Goal: Information Seeking & Learning: Learn about a topic

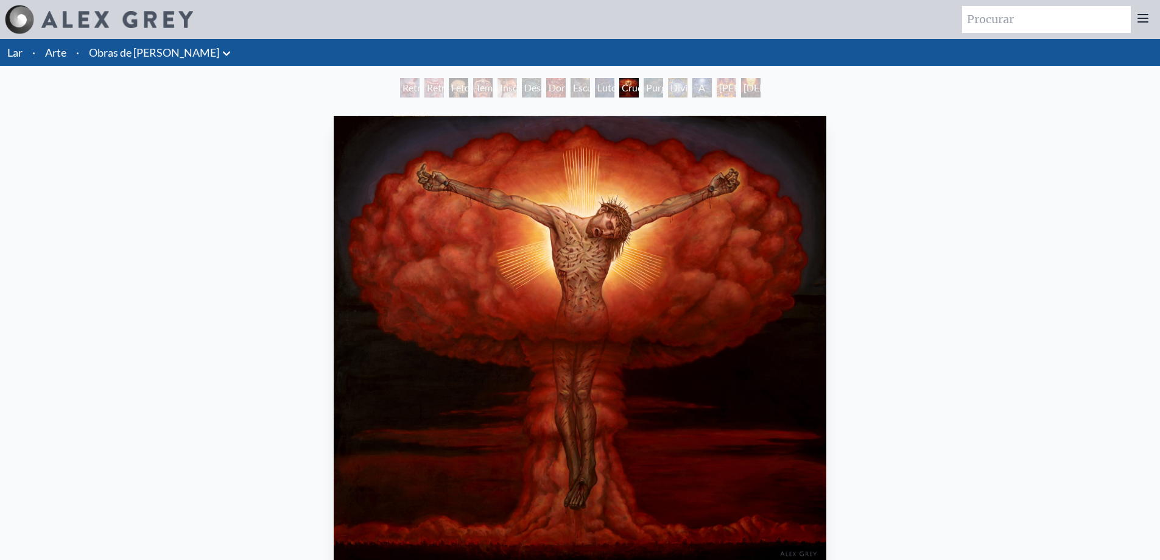
click at [597, 87] on font "Luto" at bounding box center [606, 88] width 19 height 12
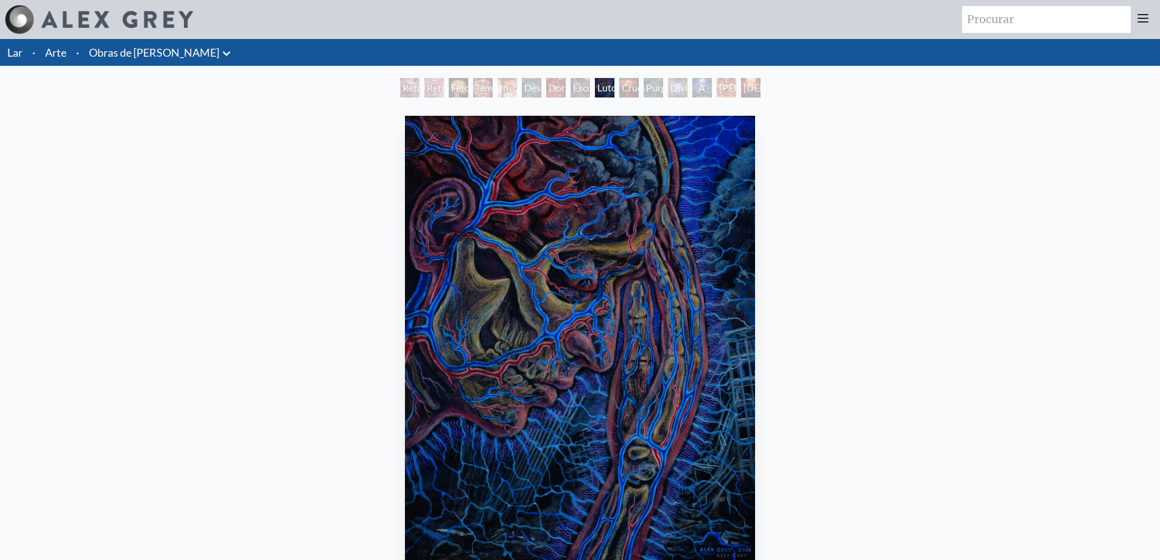
click at [573, 86] on font "Escuridão" at bounding box center [593, 88] width 41 height 12
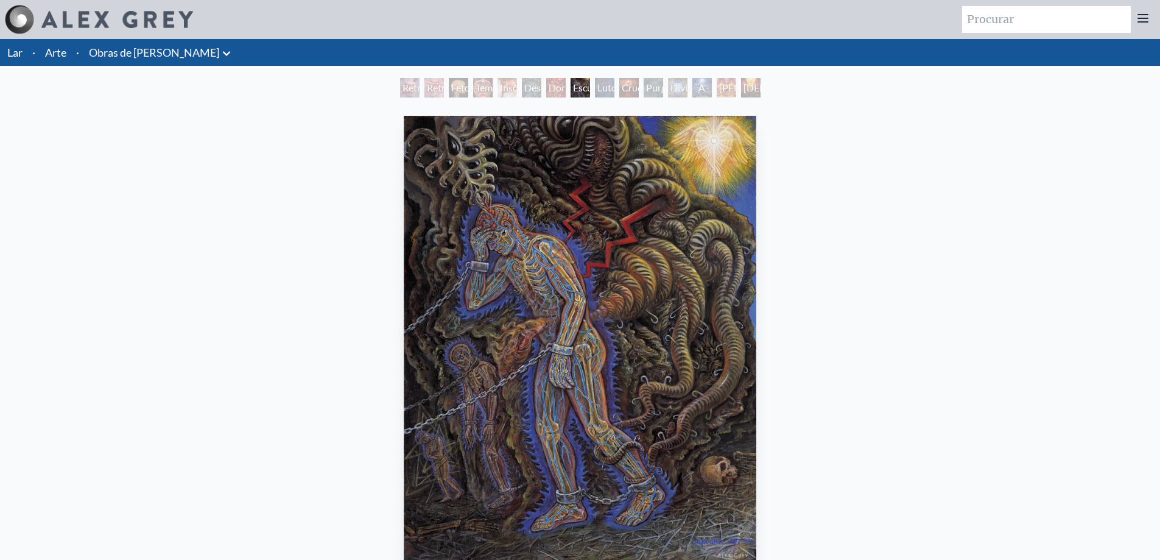
click at [549, 89] on font "Dor de cabeça" at bounding box center [563, 102] width 29 height 41
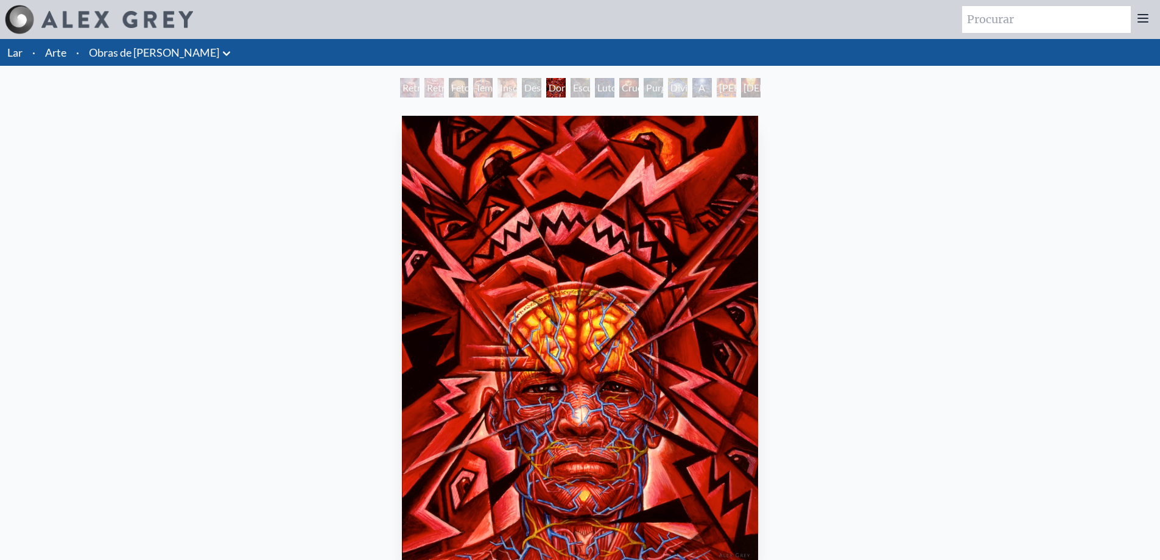
click at [507, 89] on font "Insônia" at bounding box center [515, 88] width 31 height 12
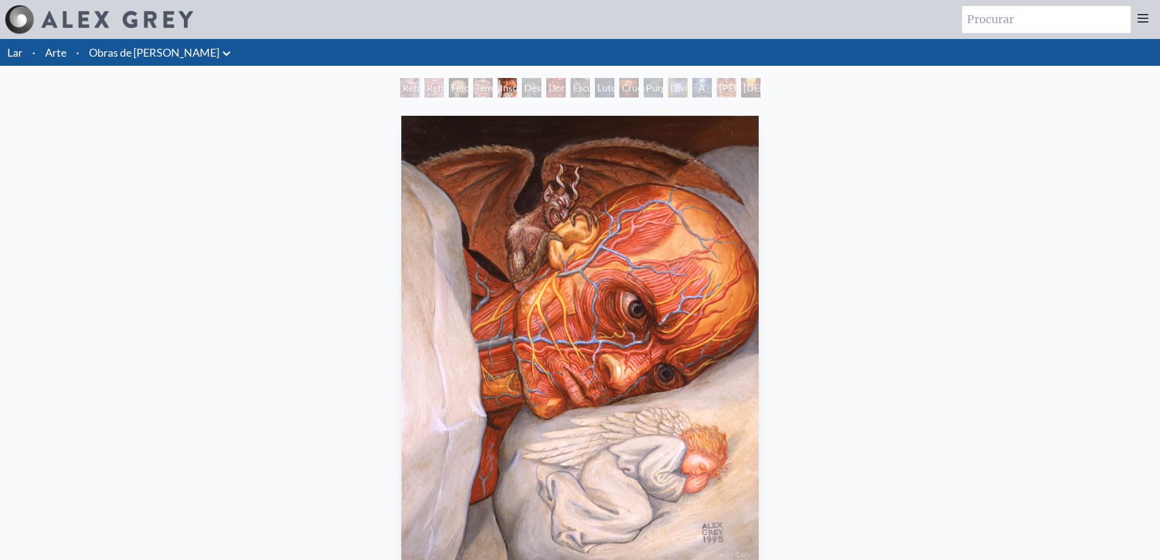
click at [476, 91] on font "Temer" at bounding box center [489, 88] width 26 height 12
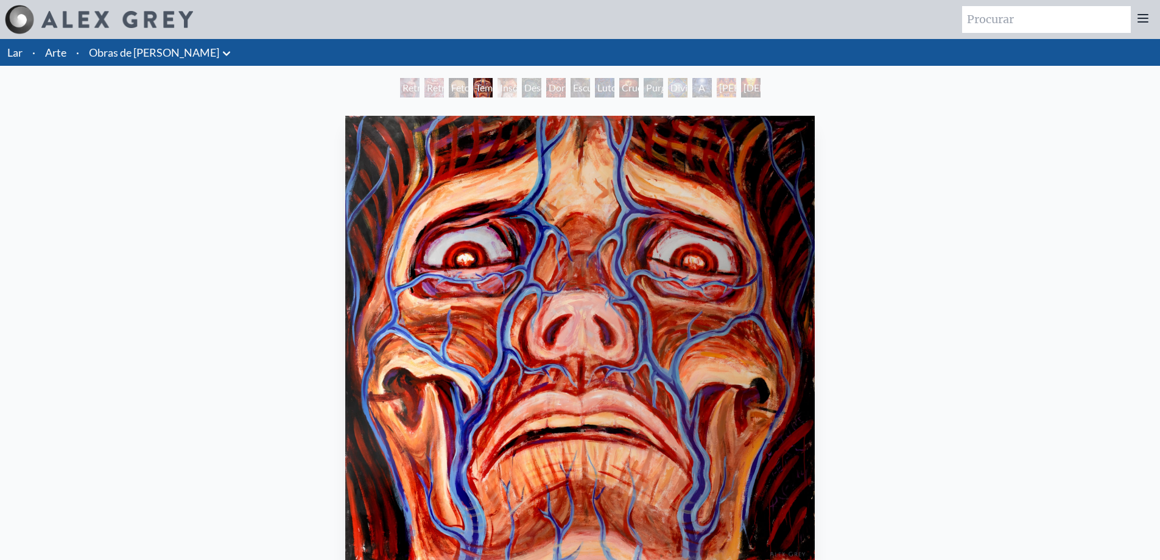
click at [453, 96] on div "Feto de crânio" at bounding box center [458, 87] width 19 height 19
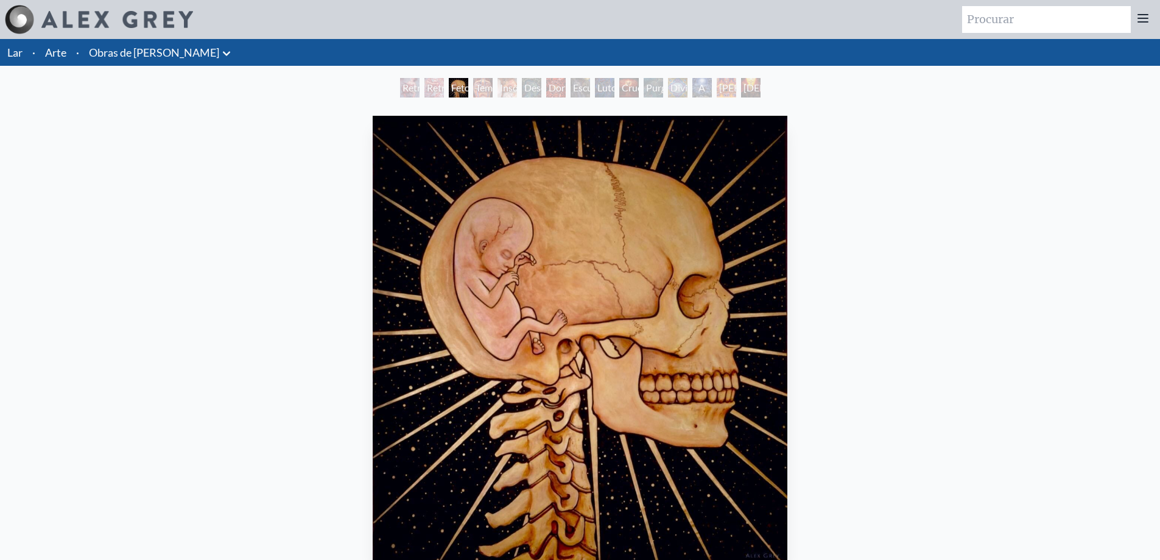
click at [411, 87] on font "Retrato de um Artista 2" at bounding box center [419, 117] width 32 height 70
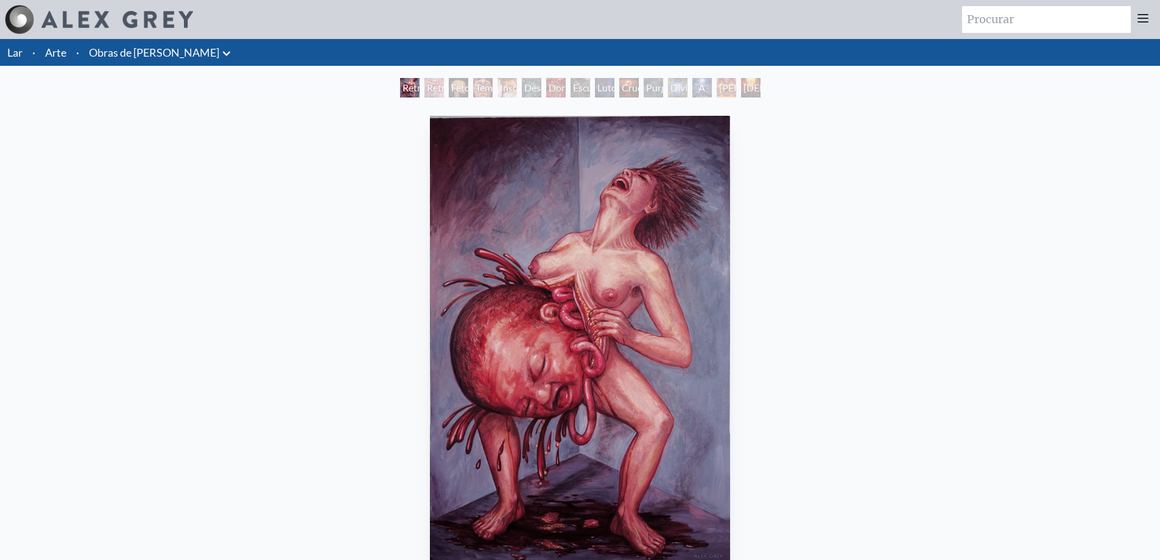
click at [624, 83] on font "Crucificação Nuclear" at bounding box center [648, 95] width 52 height 26
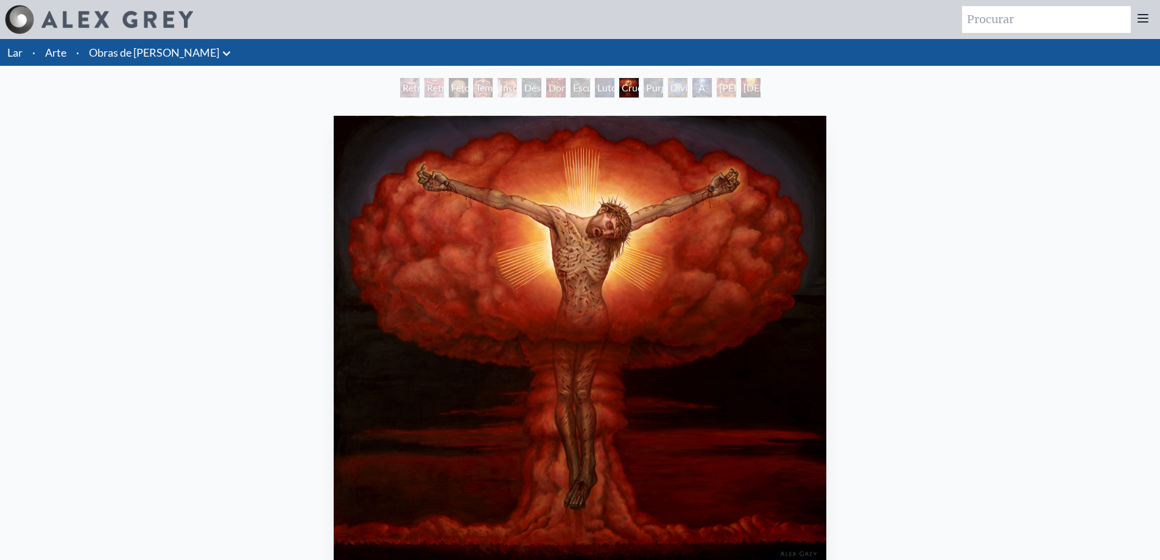
click at [693, 89] on font "Divindades e Demônios Bebendo da [PERSON_NAME]" at bounding box center [709, 124] width 76 height 85
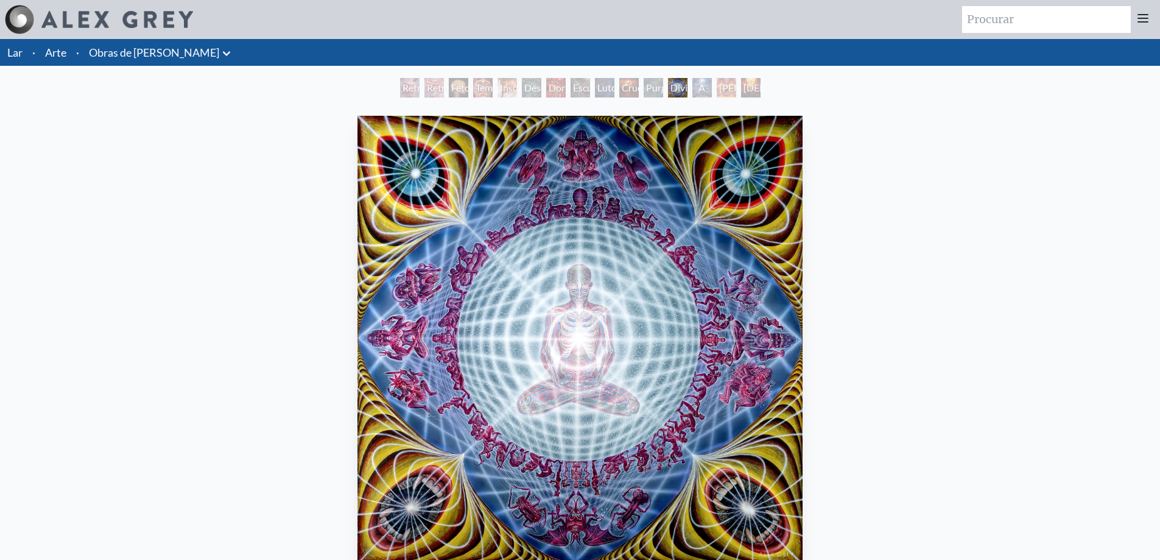
click at [756, 87] on font "[DEMOGRAPHIC_DATA] e os Dois Ladrões" at bounding box center [798, 117] width 108 height 70
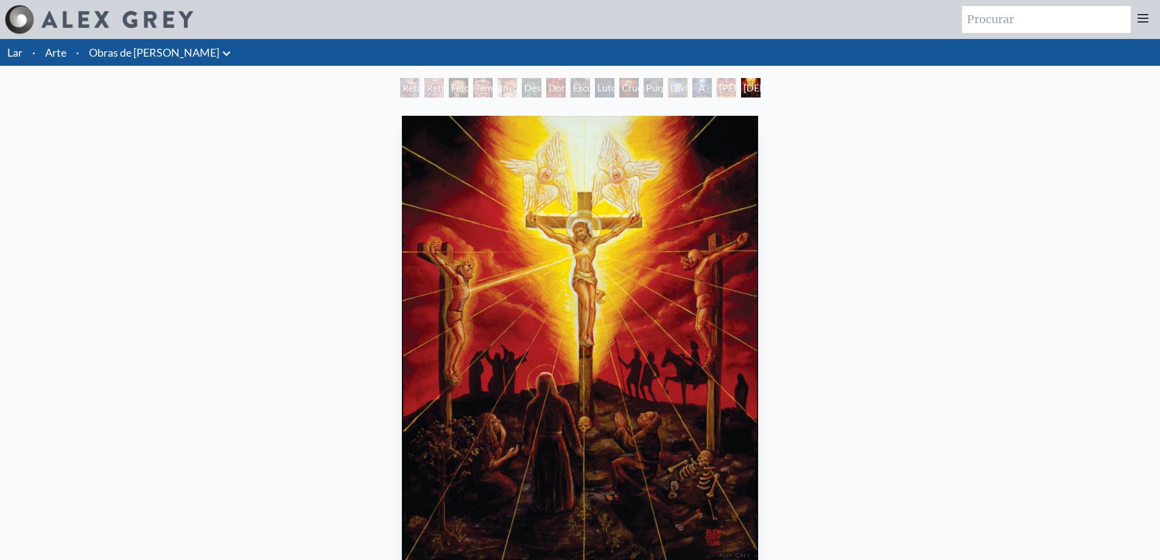
click at [717, 93] on div "[PERSON_NAME]" at bounding box center [726, 87] width 19 height 19
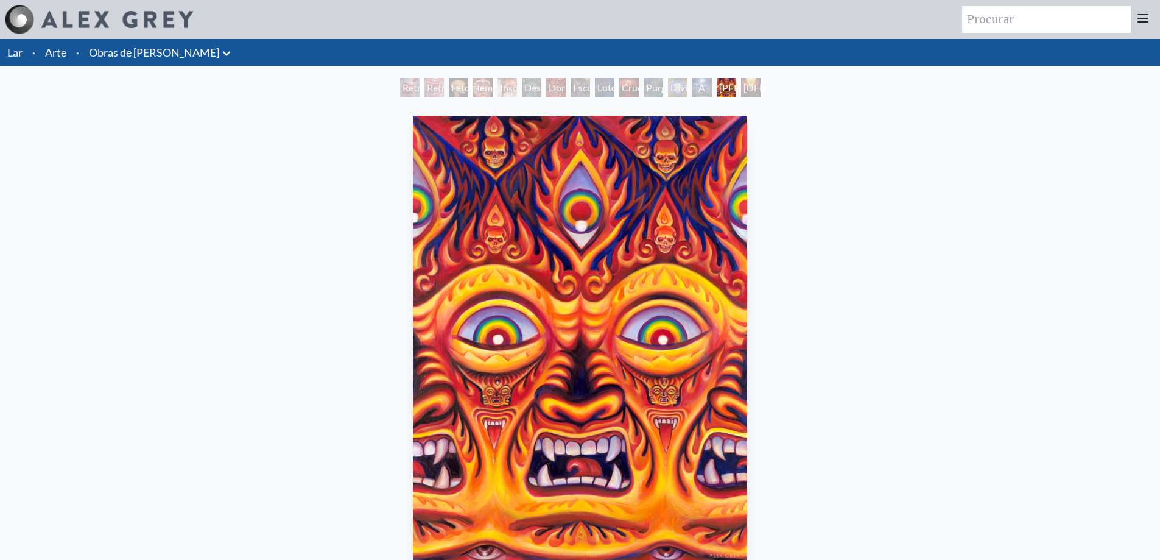
click at [677, 86] on font "Divindades e Demônios Bebendo da [PERSON_NAME]" at bounding box center [709, 124] width 76 height 85
